Goal: Communication & Community: Answer question/provide support

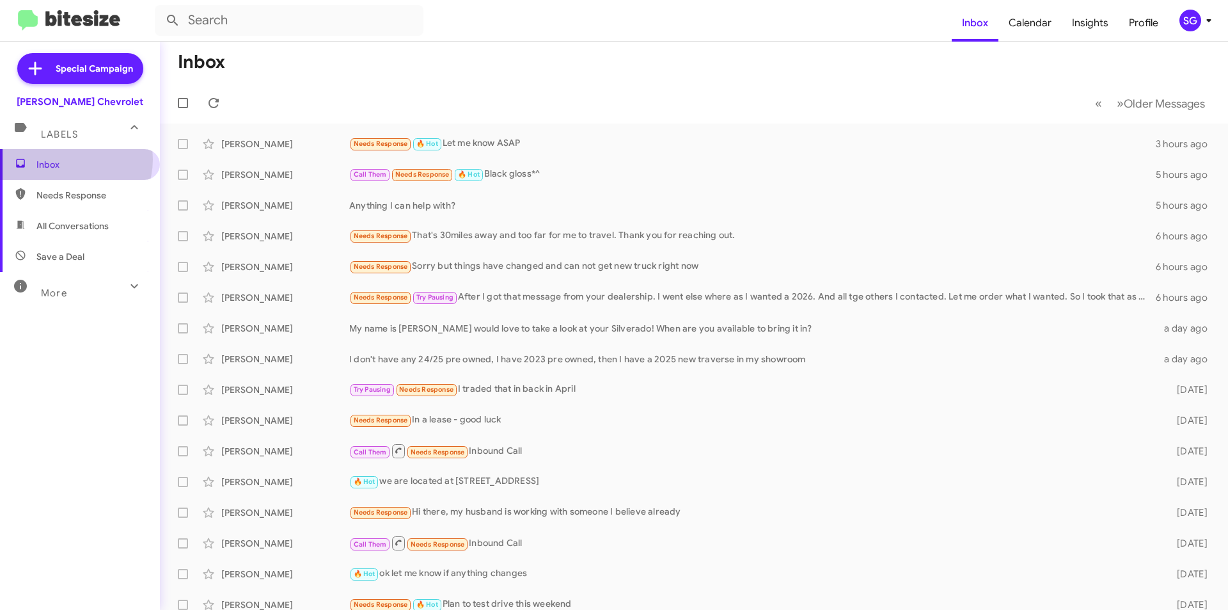
click at [68, 159] on span "Inbox" at bounding box center [90, 164] width 109 height 13
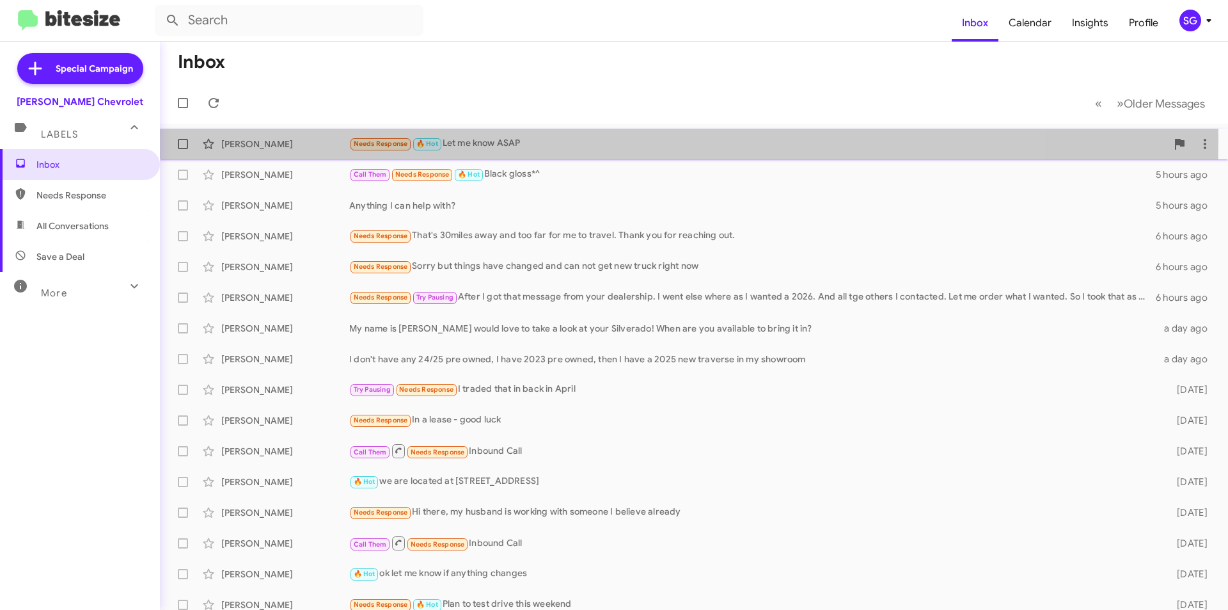
click at [563, 141] on div "Needs Response 🔥 Hot Let me know ASAP" at bounding box center [758, 143] width 818 height 15
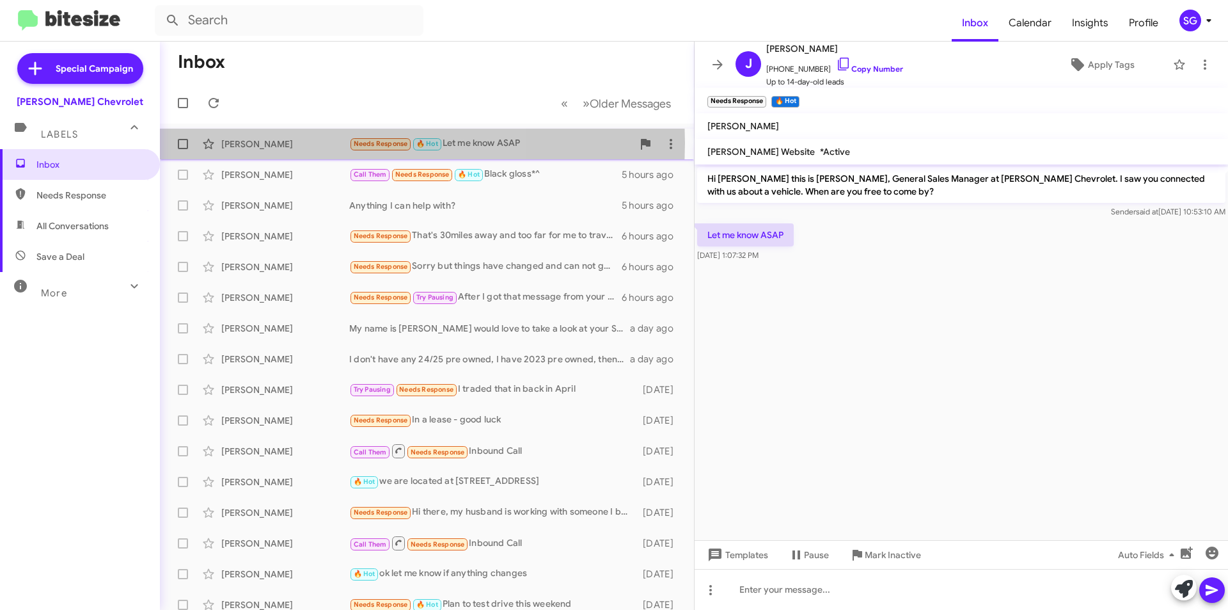
click at [280, 143] on div "John Salter" at bounding box center [285, 144] width 128 height 13
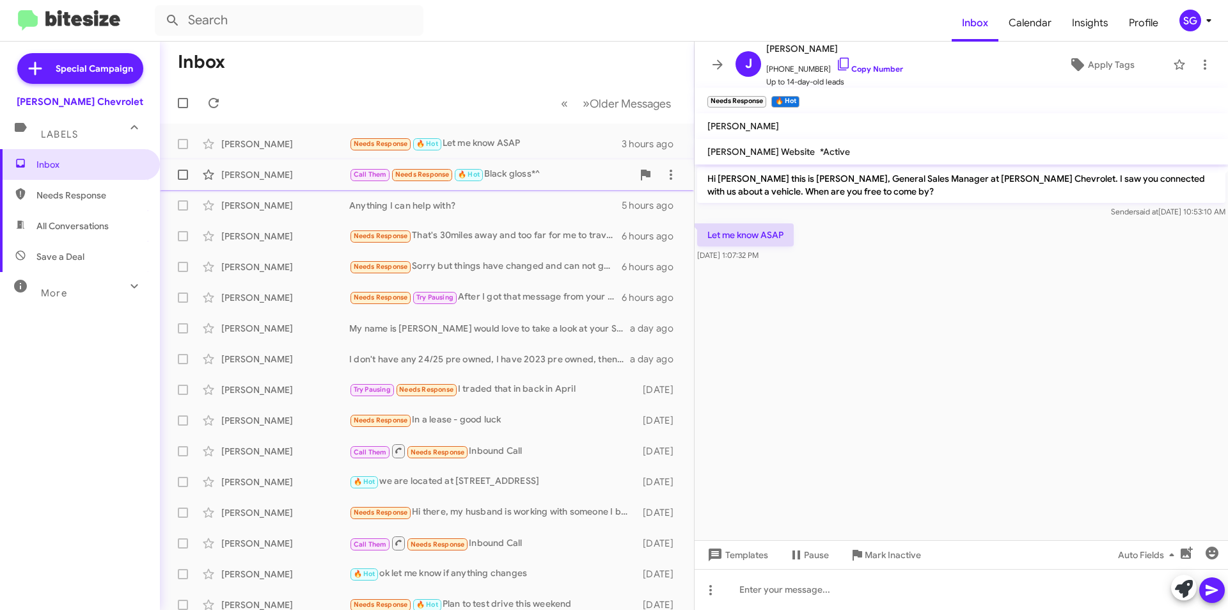
click at [580, 180] on div "Call Them Needs Response 🔥 Hot Black gloss*^" at bounding box center [490, 174] width 283 height 15
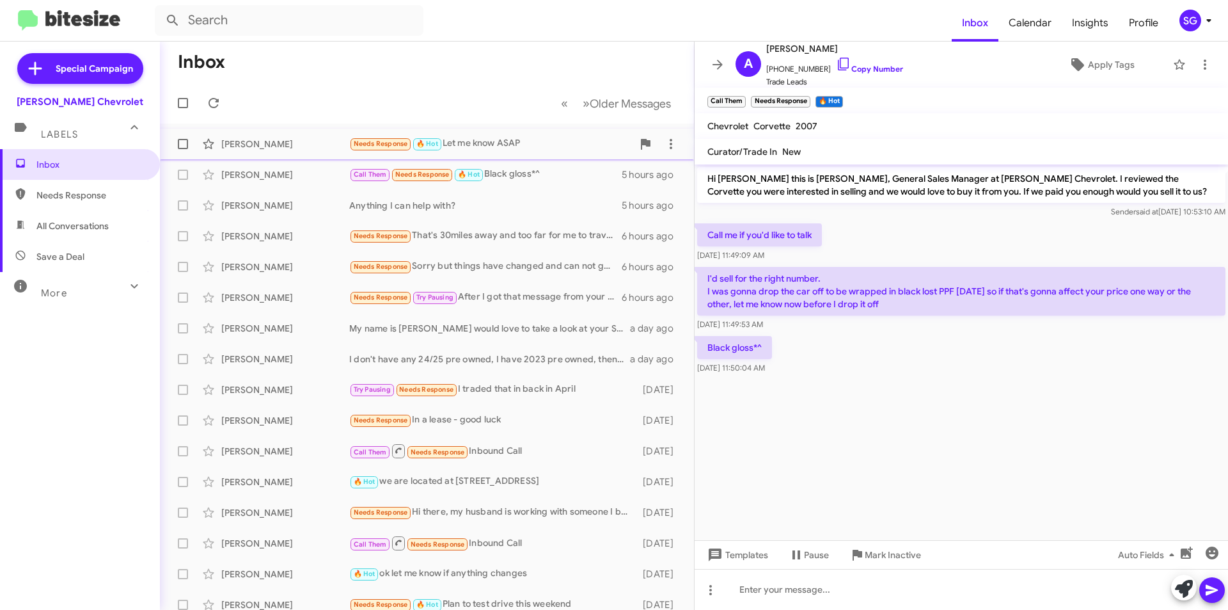
click at [544, 143] on div "Needs Response 🔥 Hot Let me know ASAP" at bounding box center [490, 143] width 283 height 15
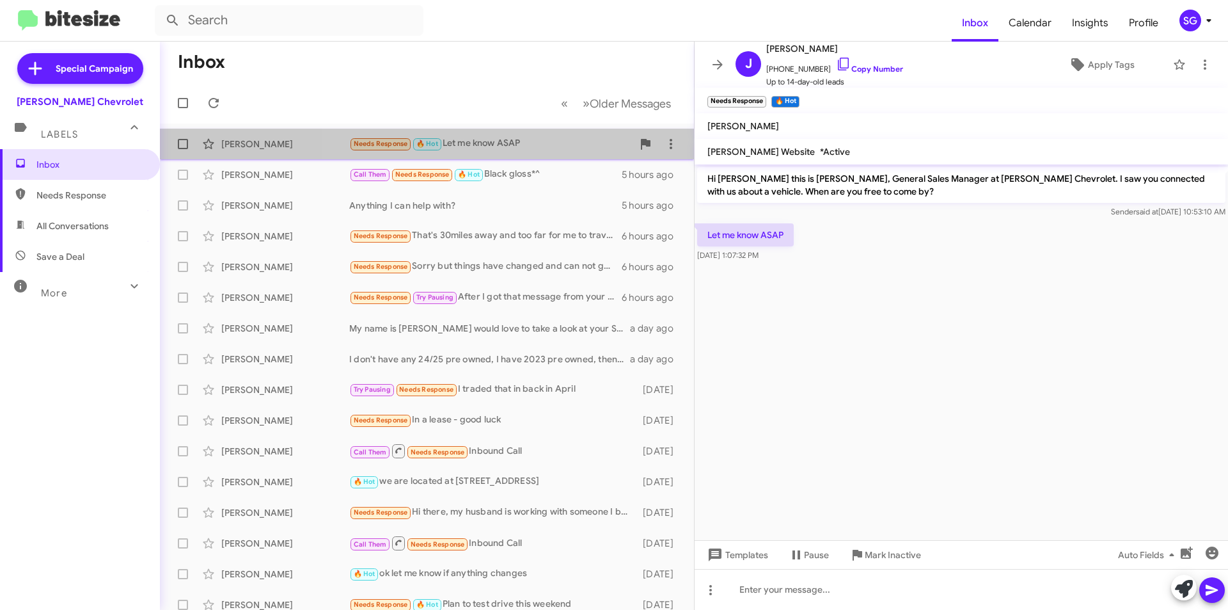
click at [525, 147] on div "Needs Response 🔥 Hot Let me know ASAP" at bounding box center [490, 143] width 283 height 15
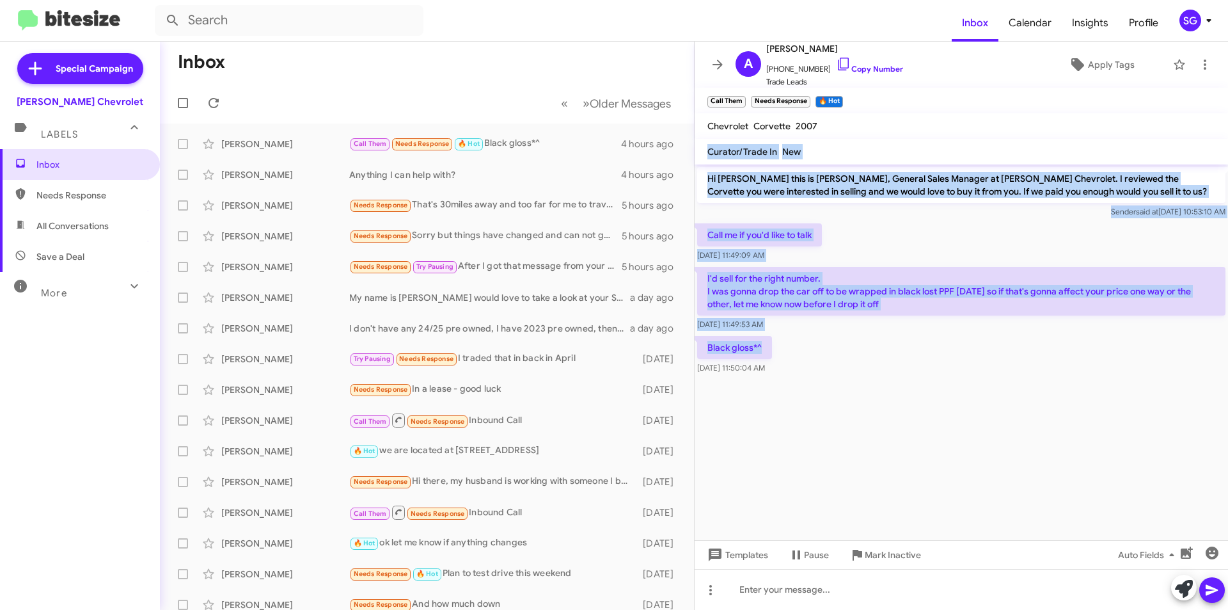
drag, startPoint x: 835, startPoint y: 353, endPoint x: 964, endPoint y: 120, distance: 266.9
click at [964, 120] on div "A [PERSON_NAME] [PHONE_NUMBER] Copy Number Trade Leads Apply Tags Call Them × N…" at bounding box center [962, 326] width 534 height 568
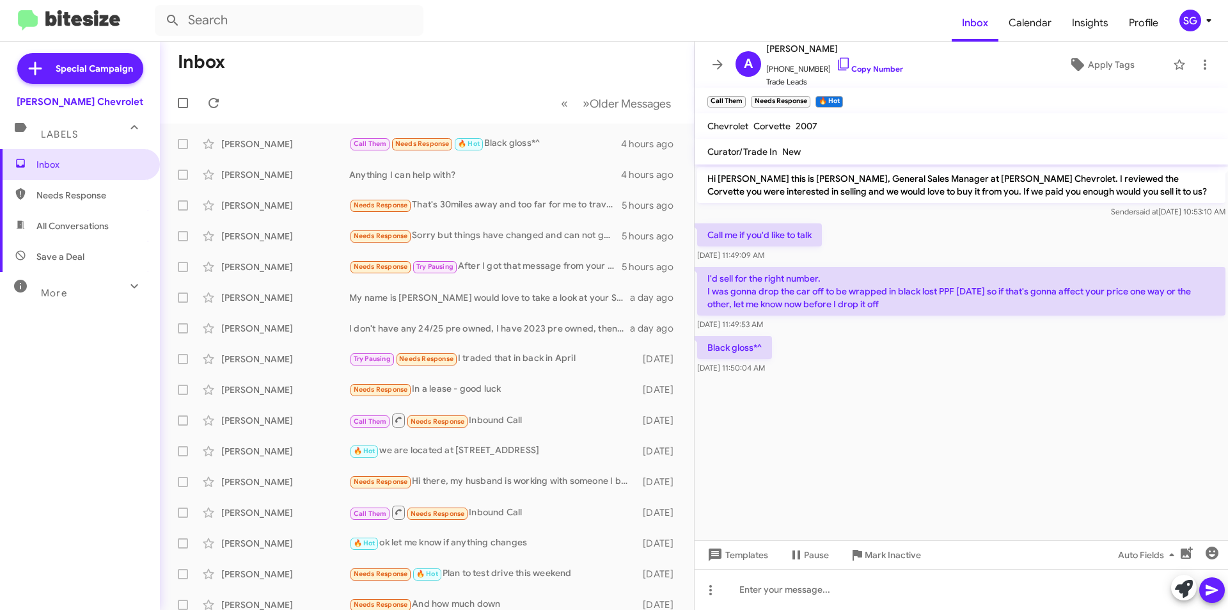
click at [964, 99] on mat-toolbar "Call Them × Needs Response × 🔥 Hot ×" at bounding box center [962, 101] width 534 height 26
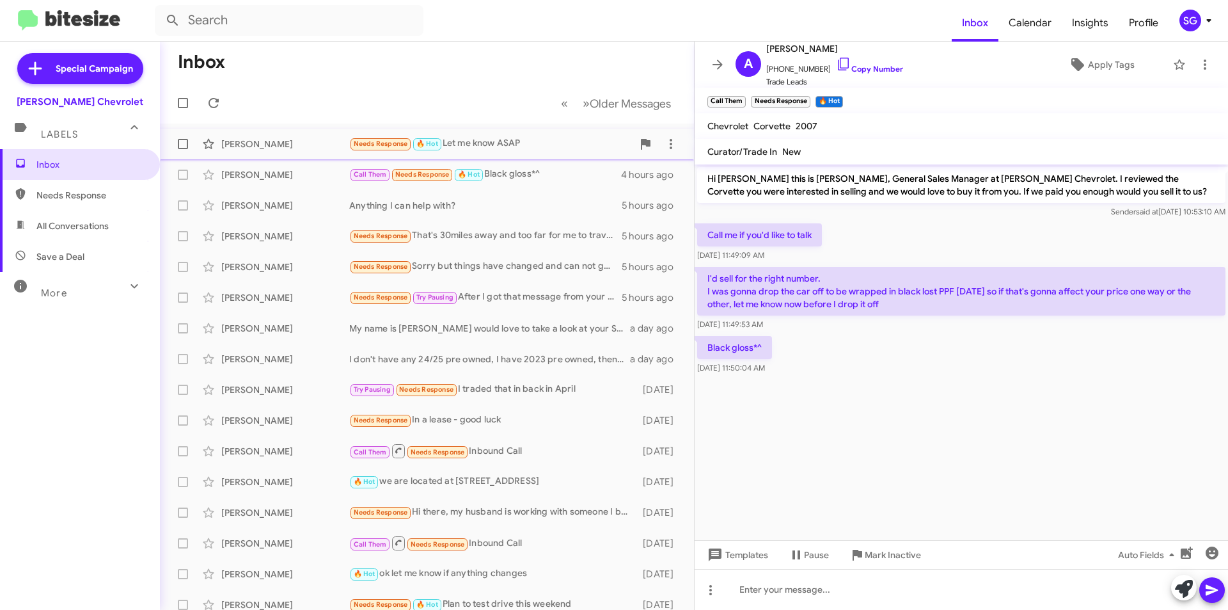
click at [465, 131] on div "John Salter Needs Response 🔥 Hot Let me know ASAP 3 hours ago" at bounding box center [427, 144] width 514 height 26
